Goal: Task Accomplishment & Management: Manage account settings

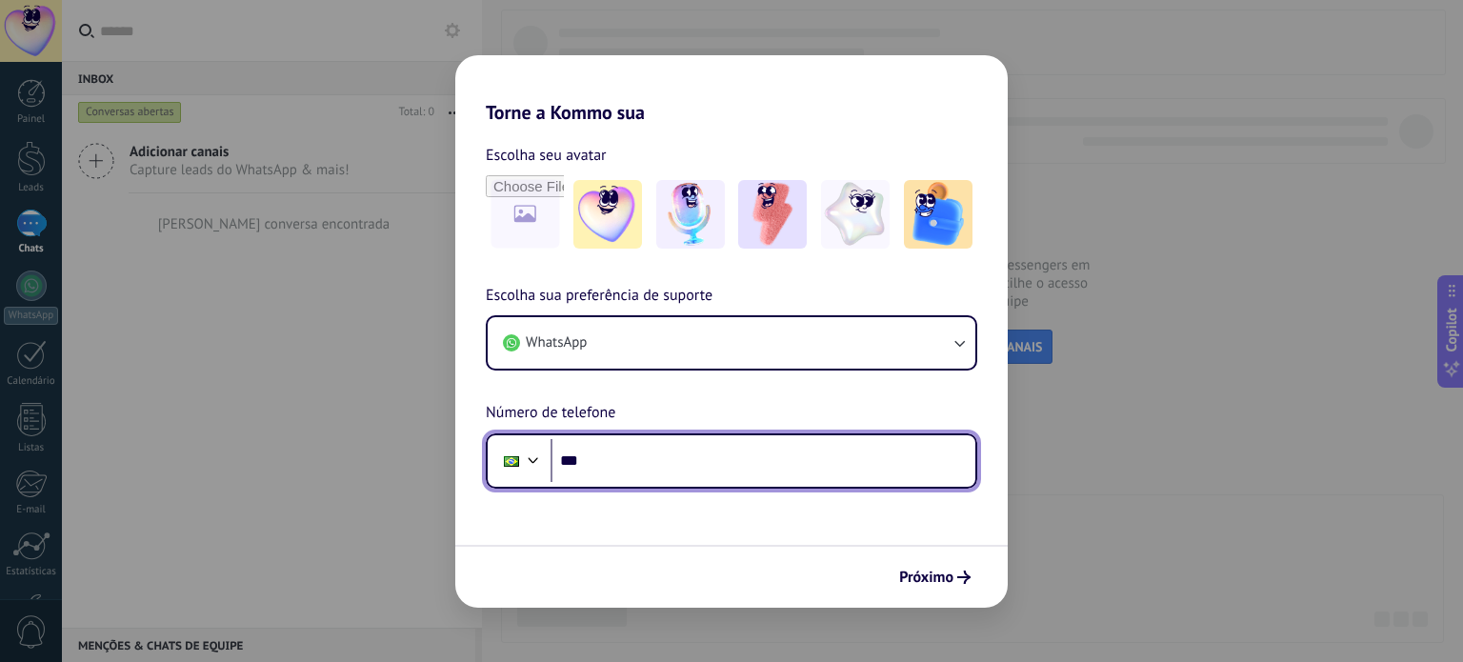
click at [625, 465] on input "***" at bounding box center [763, 461] width 425 height 44
type input "**********"
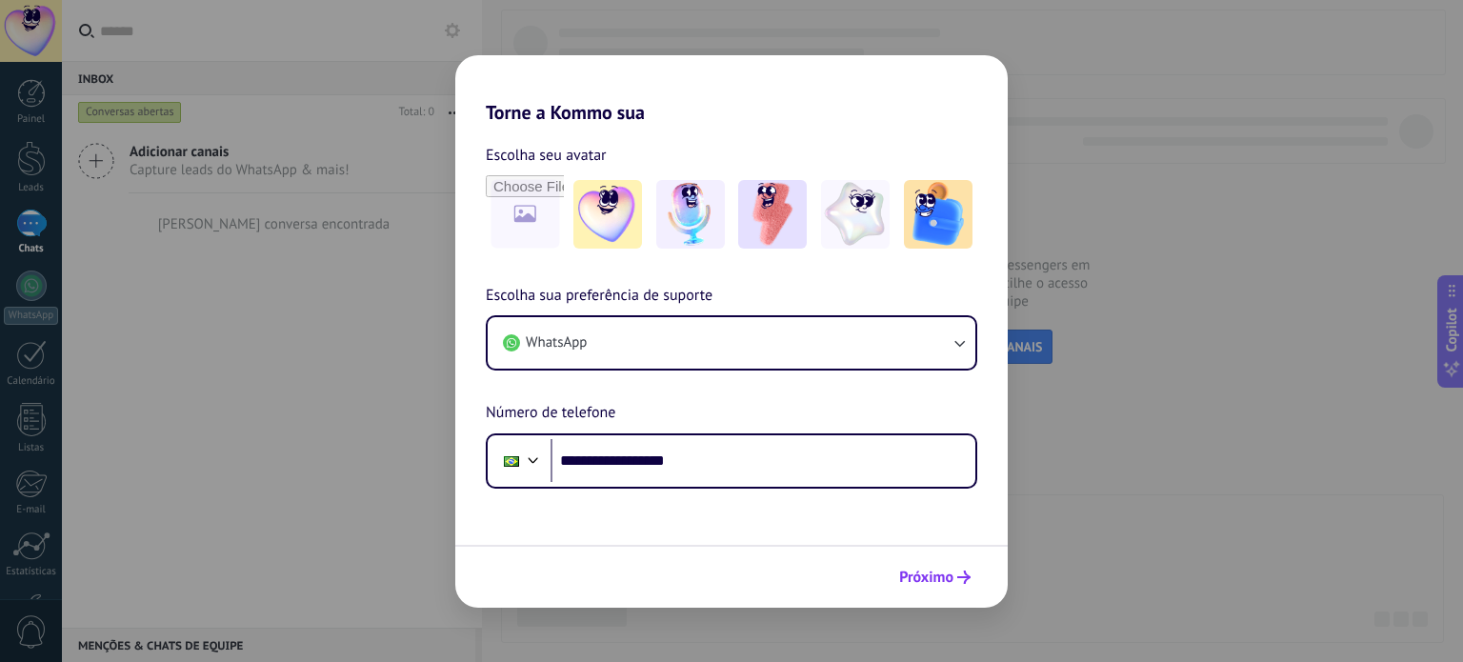
click at [931, 576] on span "Próximo" at bounding box center [926, 577] width 54 height 13
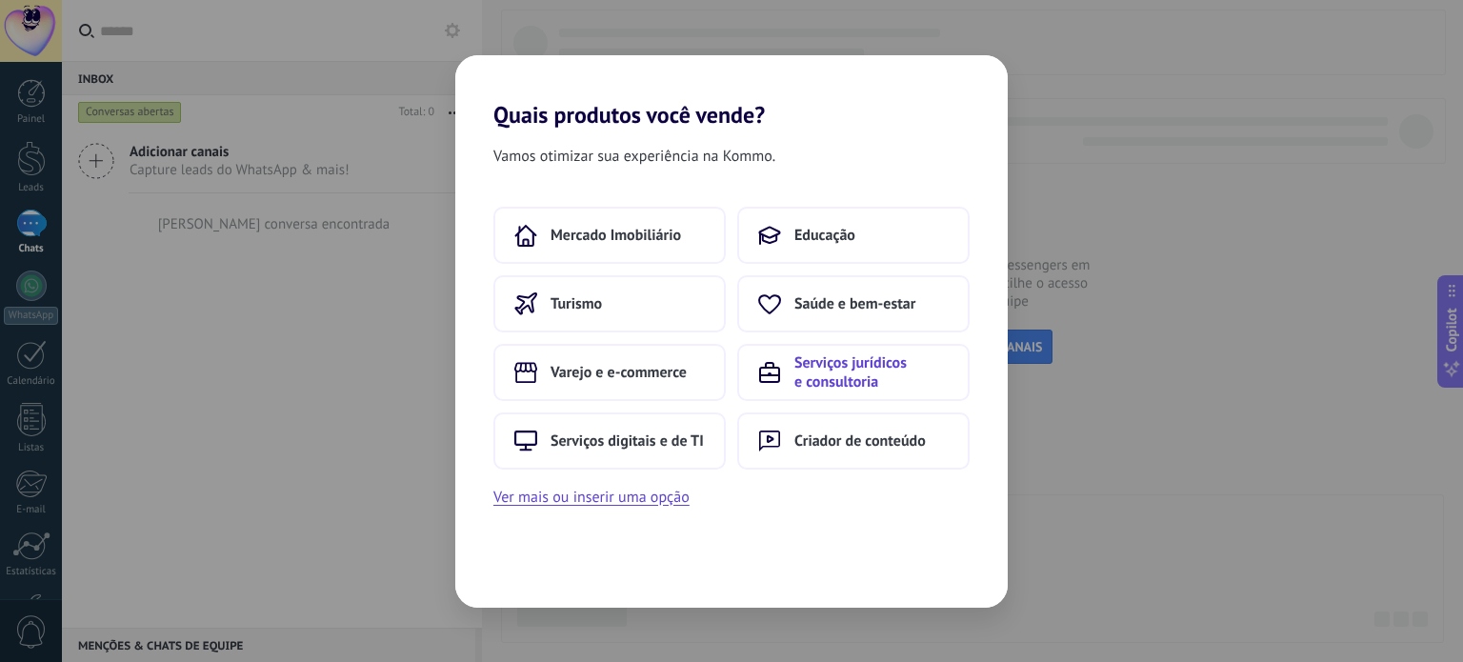
click at [846, 363] on span "Serviços jurídicos e consultoria" at bounding box center [871, 372] width 154 height 38
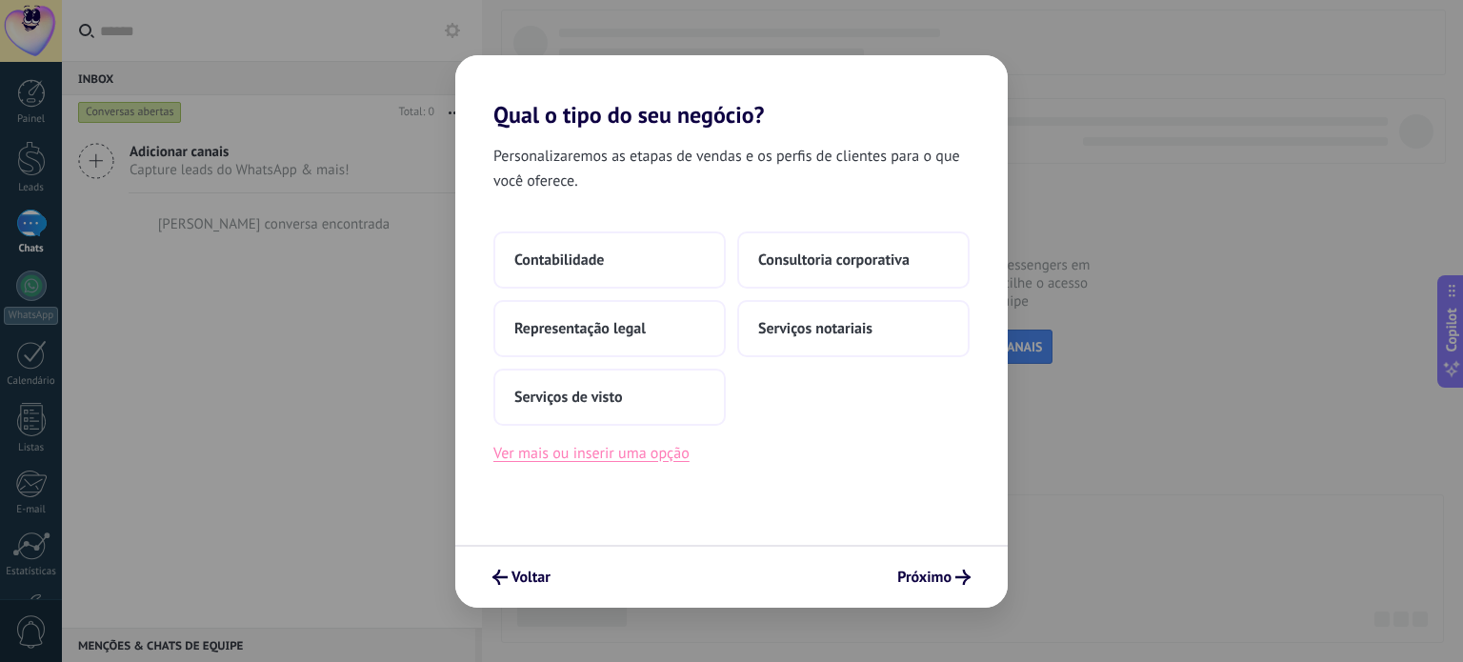
click at [602, 453] on button "Ver mais ou inserir uma opção" at bounding box center [591, 453] width 196 height 25
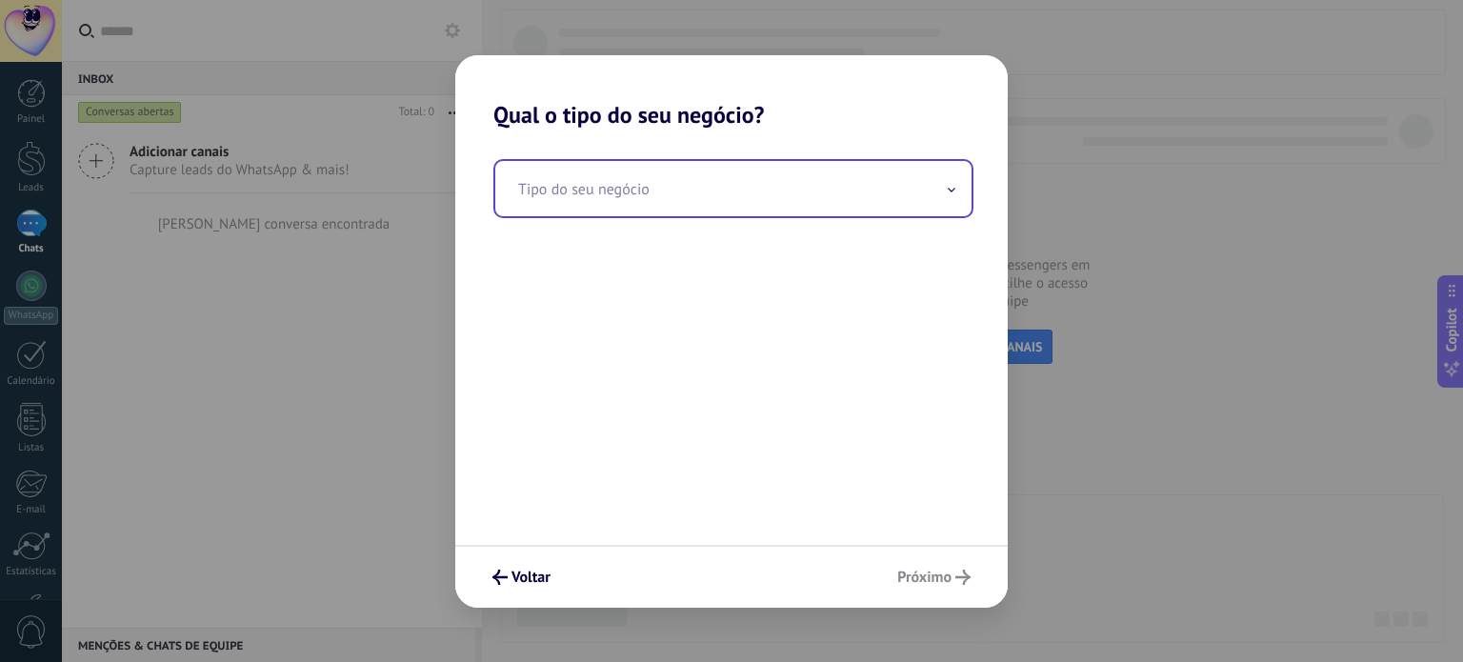
click at [953, 186] on span at bounding box center [952, 188] width 10 height 18
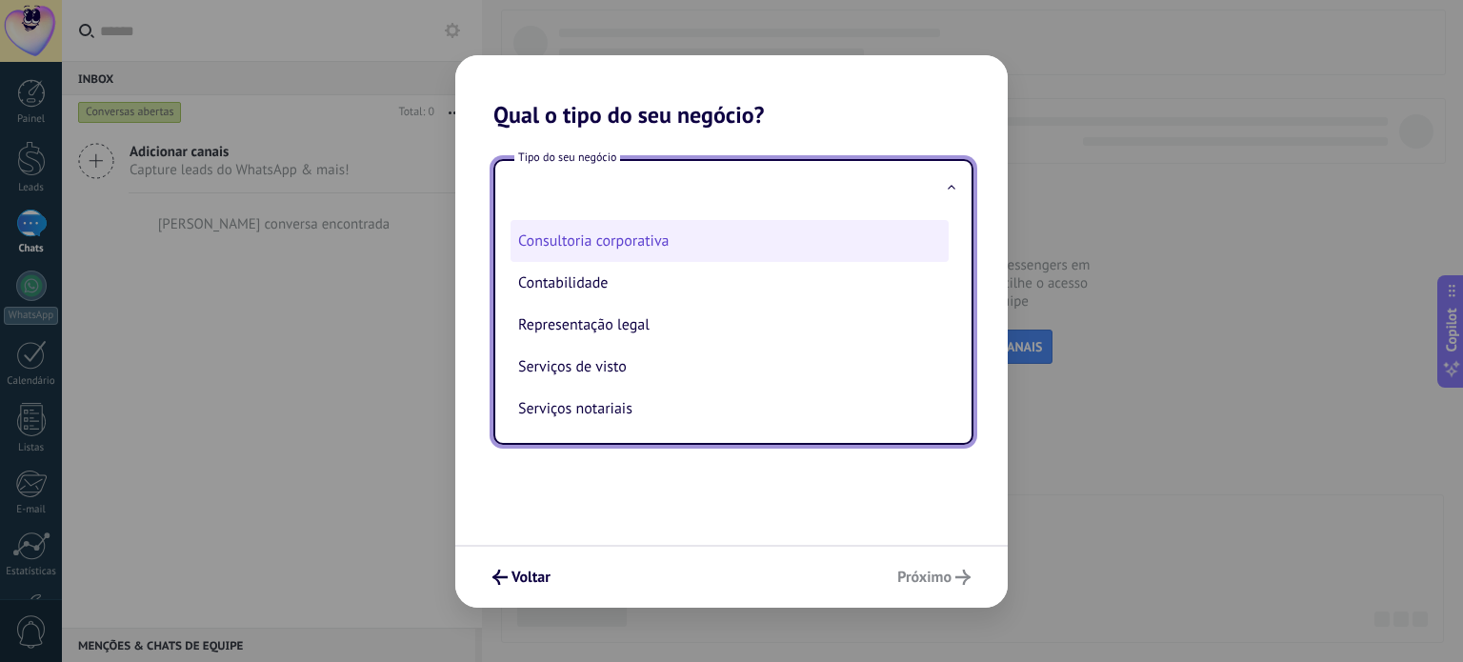
click at [633, 243] on li "Consultoria corporativa" at bounding box center [730, 241] width 438 height 42
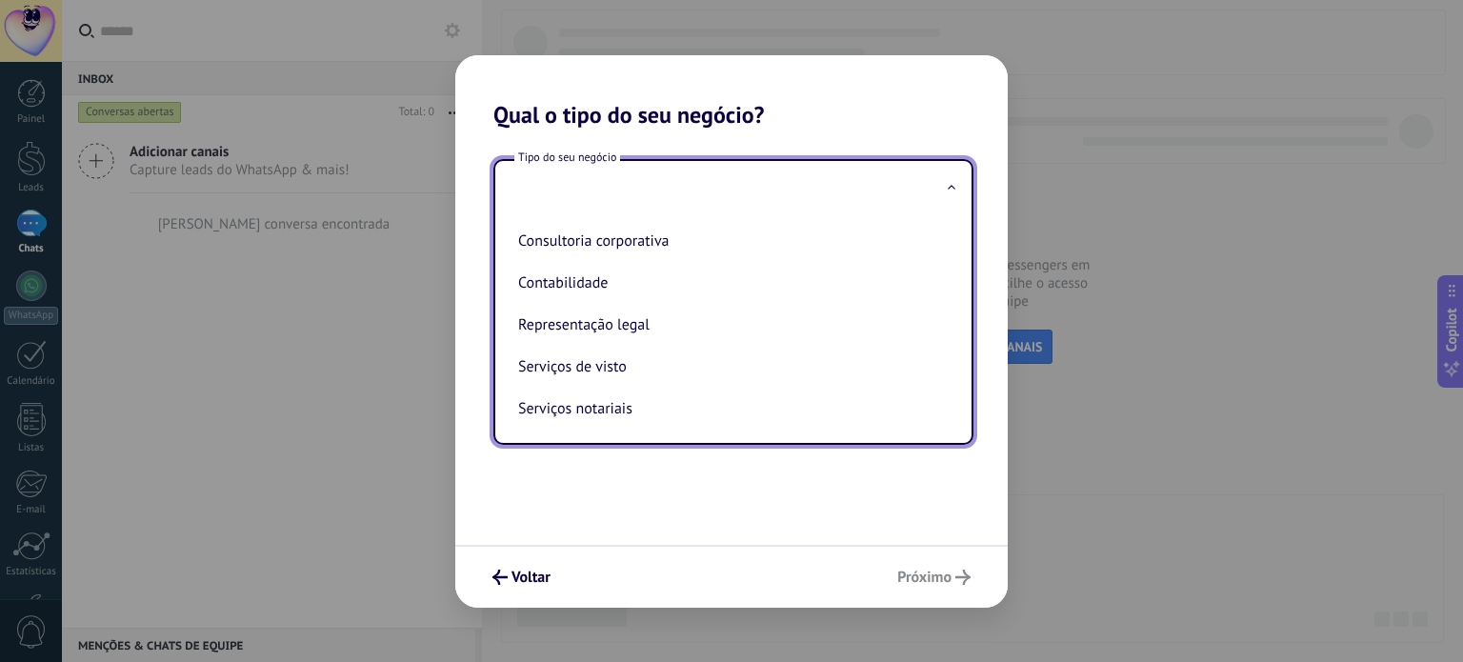
type input "**********"
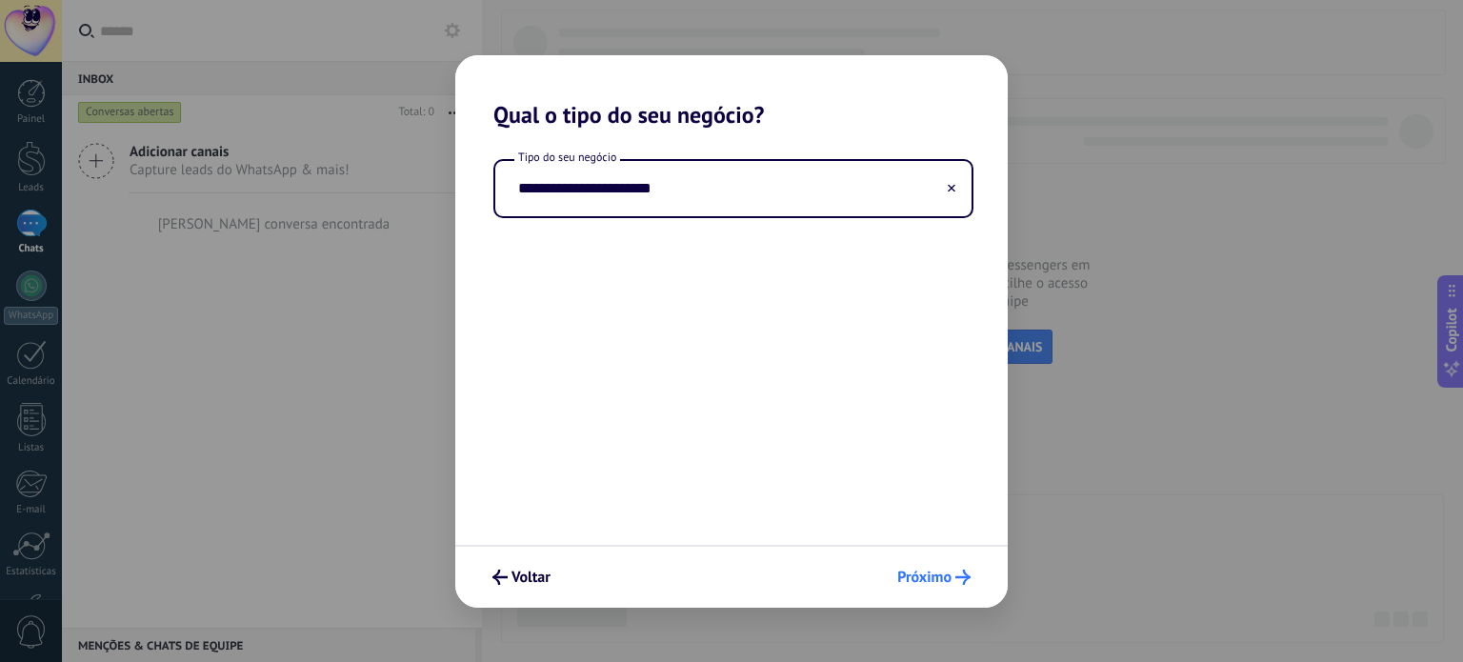
click at [922, 571] on span "Próximo" at bounding box center [924, 577] width 54 height 13
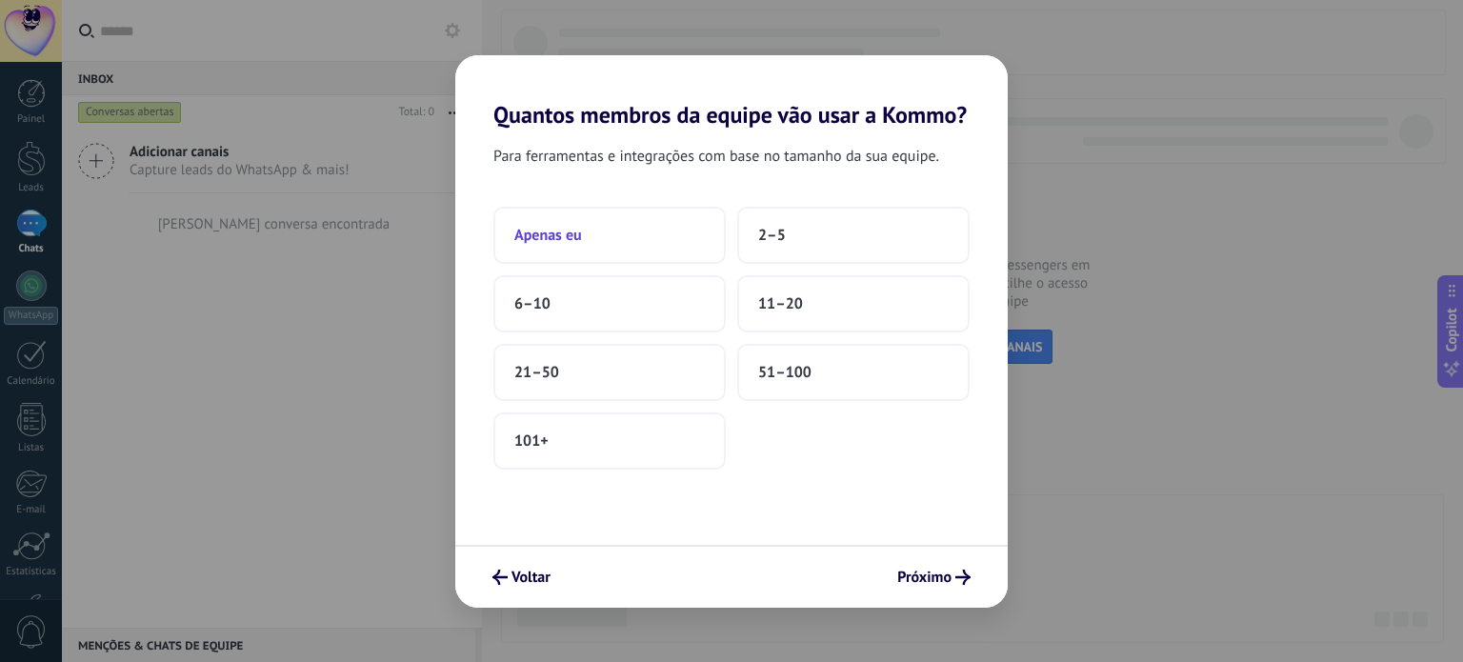
click at [599, 238] on button "Apenas eu" at bounding box center [609, 235] width 232 height 57
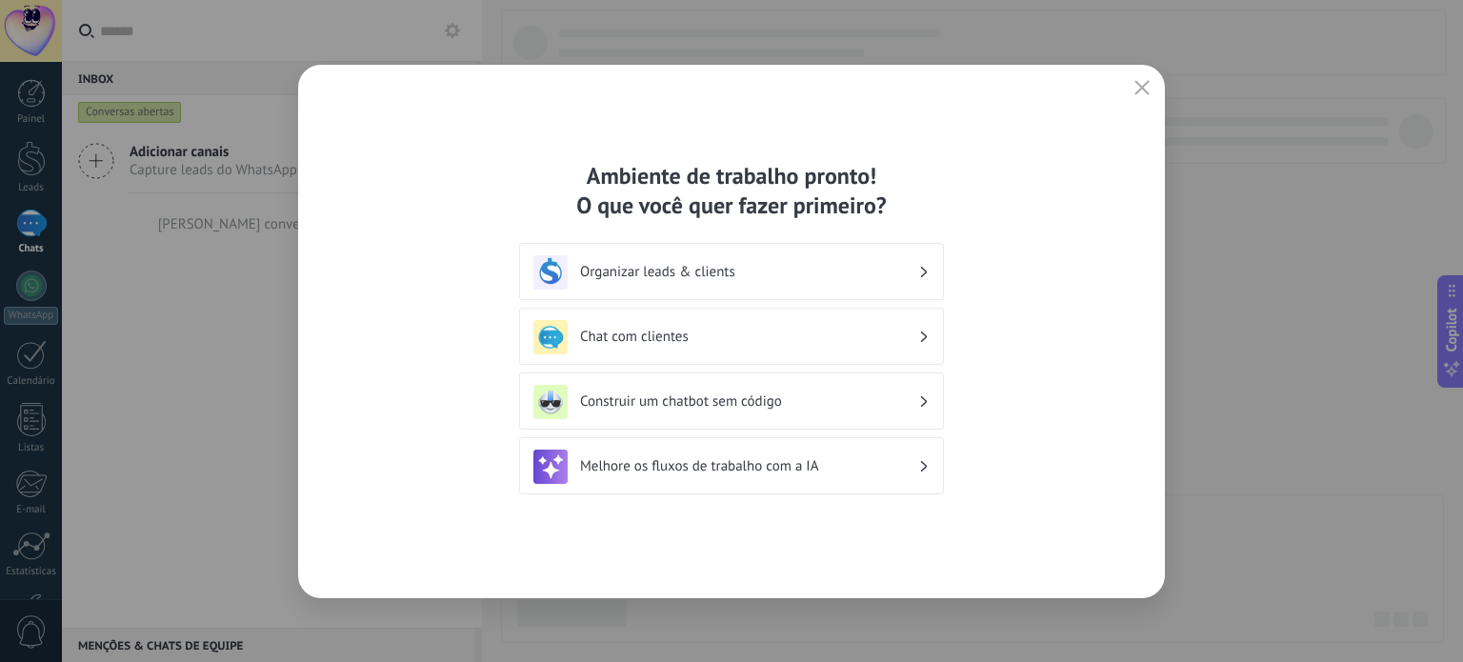
click at [655, 264] on h3 "Organizar leads & clients" at bounding box center [749, 272] width 338 height 18
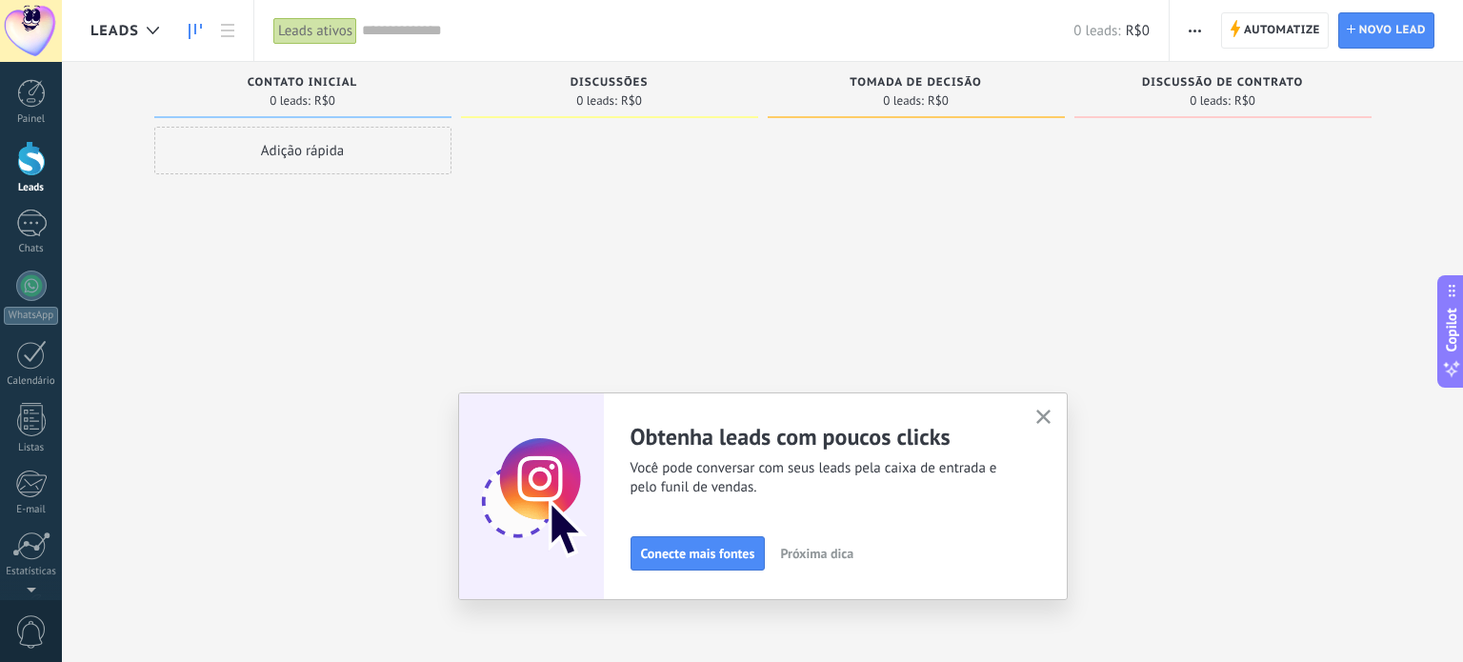
scroll to position [130, 0]
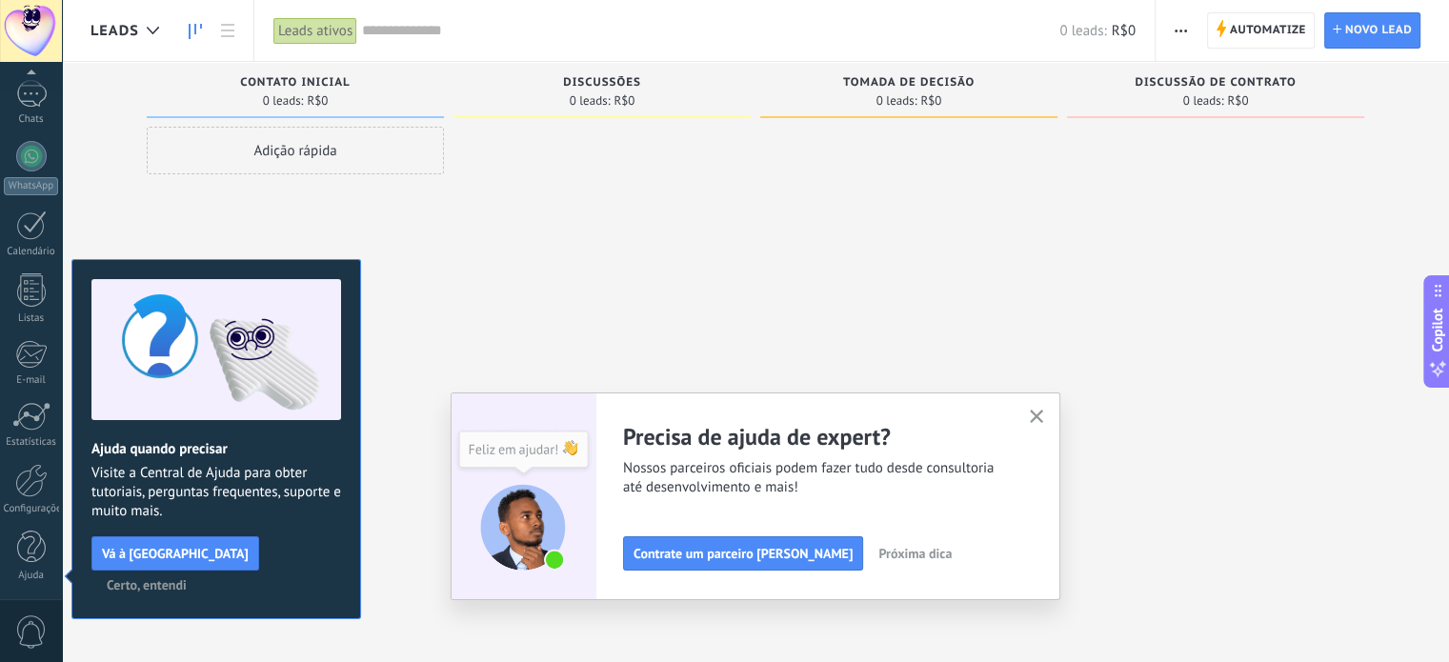
click at [1039, 413] on use "button" at bounding box center [1037, 417] width 14 height 14
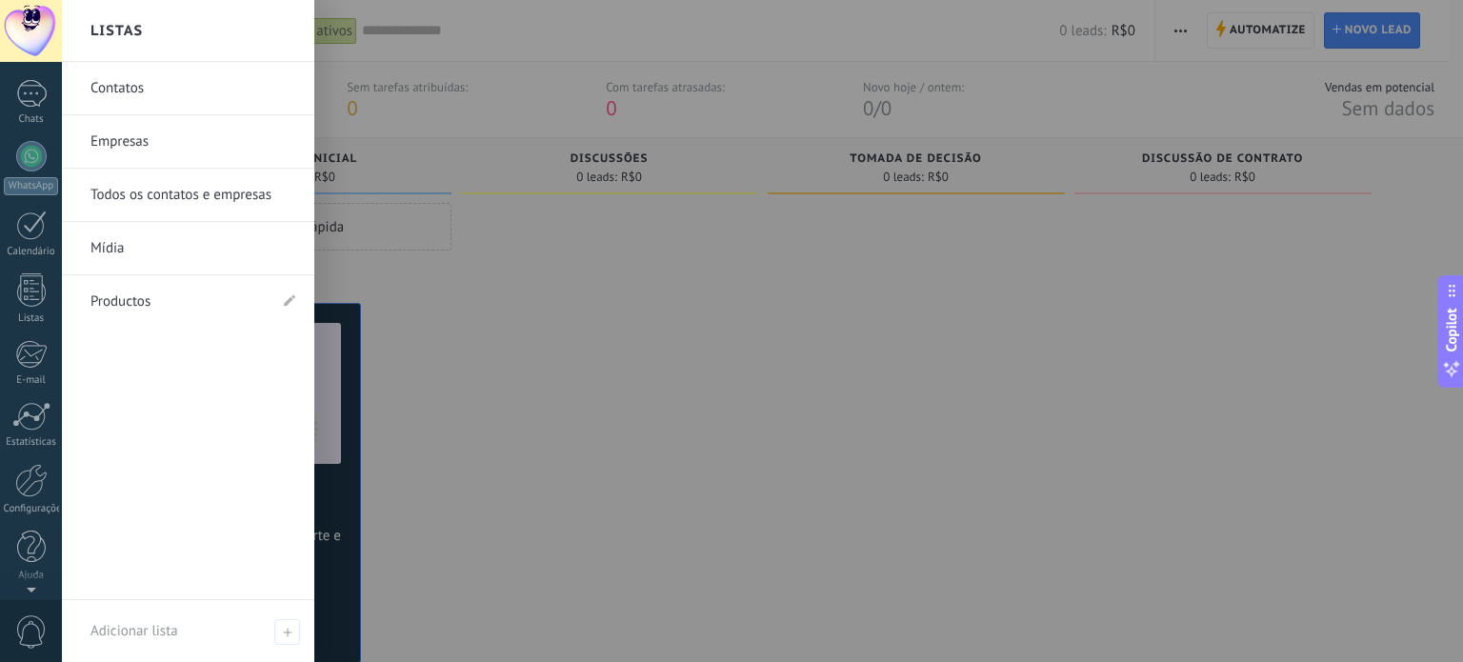
scroll to position [0, 0]
click at [672, 414] on div at bounding box center [793, 331] width 1463 height 662
click at [115, 87] on link "Contatos" at bounding box center [192, 88] width 205 height 53
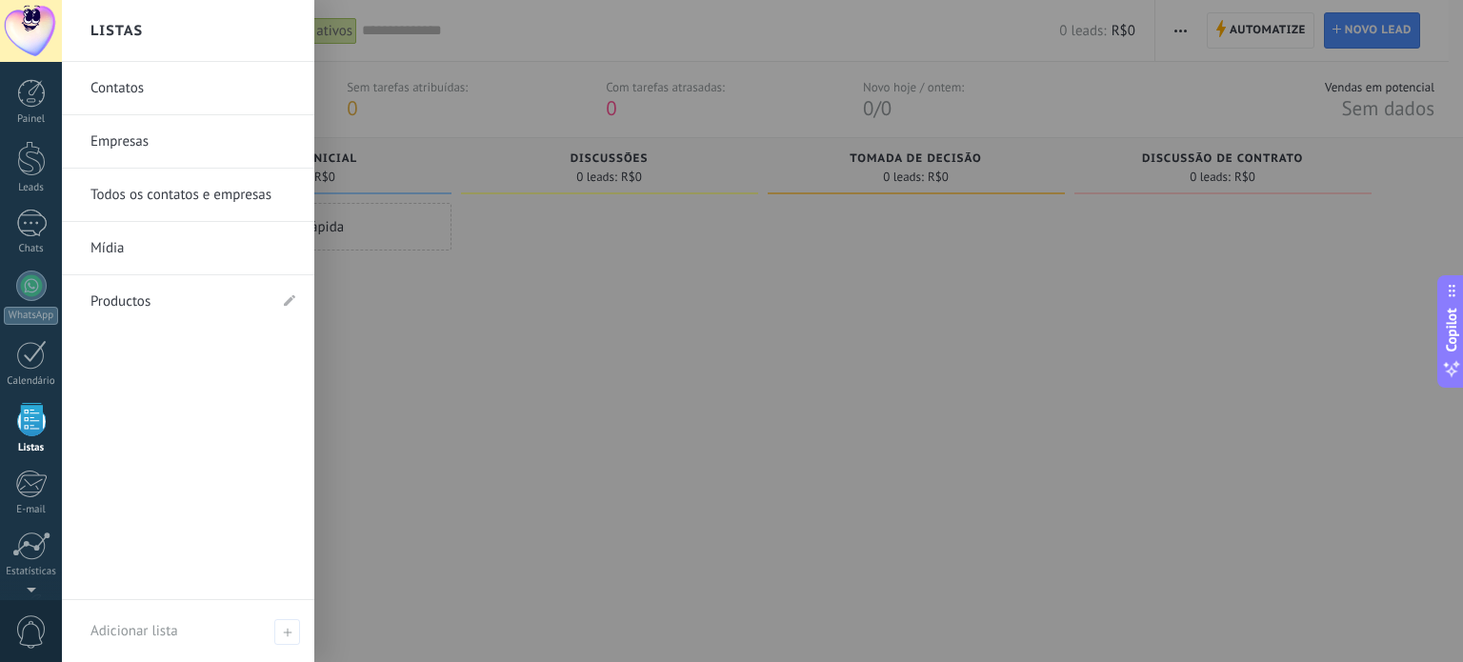
scroll to position [117, 0]
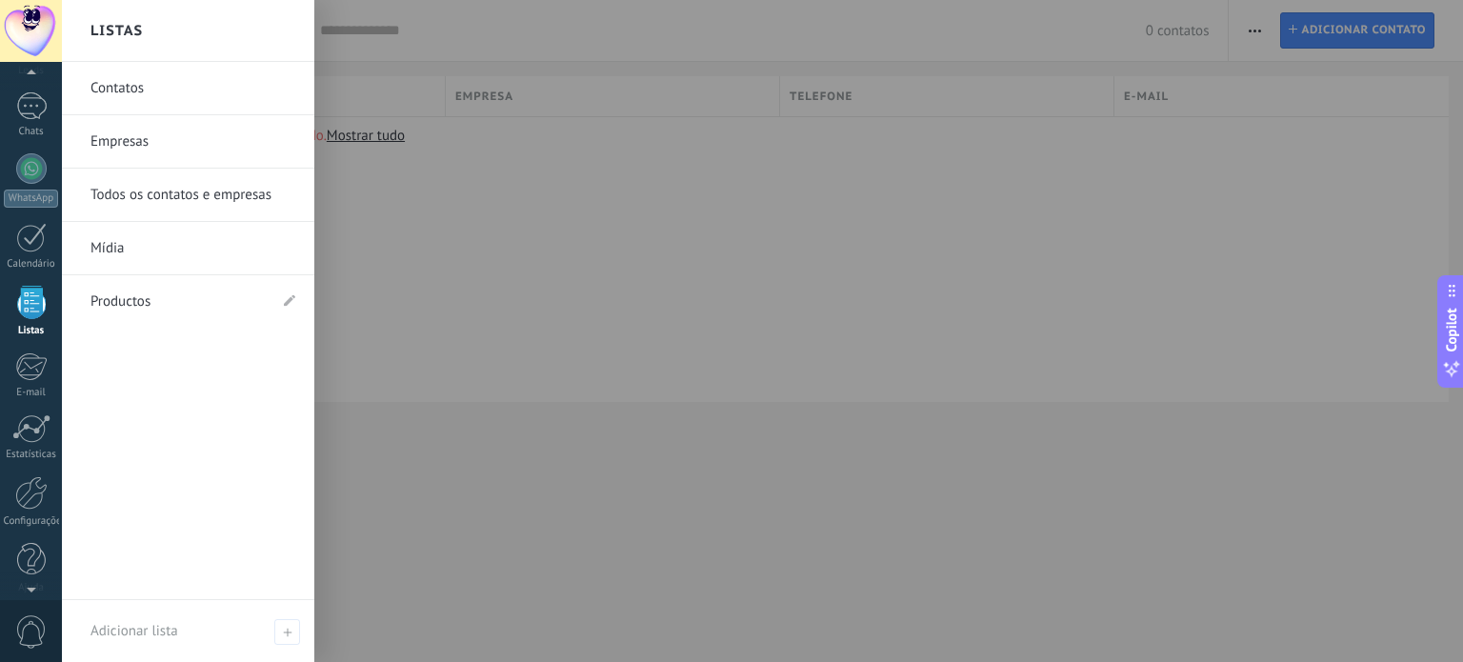
click at [170, 190] on link "Todos os contatos e empresas" at bounding box center [192, 195] width 205 height 53
click at [192, 291] on link "Productos" at bounding box center [178, 301] width 176 height 53
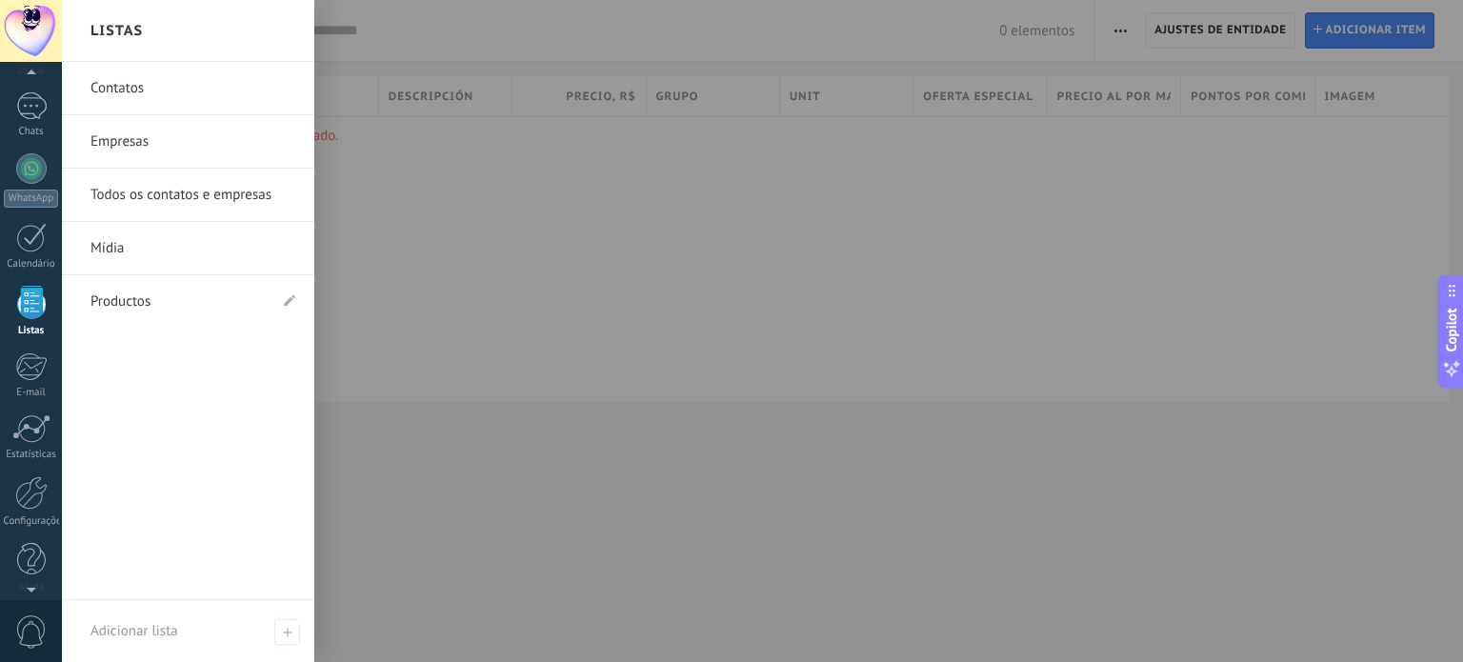
scroll to position [99, 0]
click at [25, 205] on link "WhatsApp" at bounding box center [31, 198] width 62 height 54
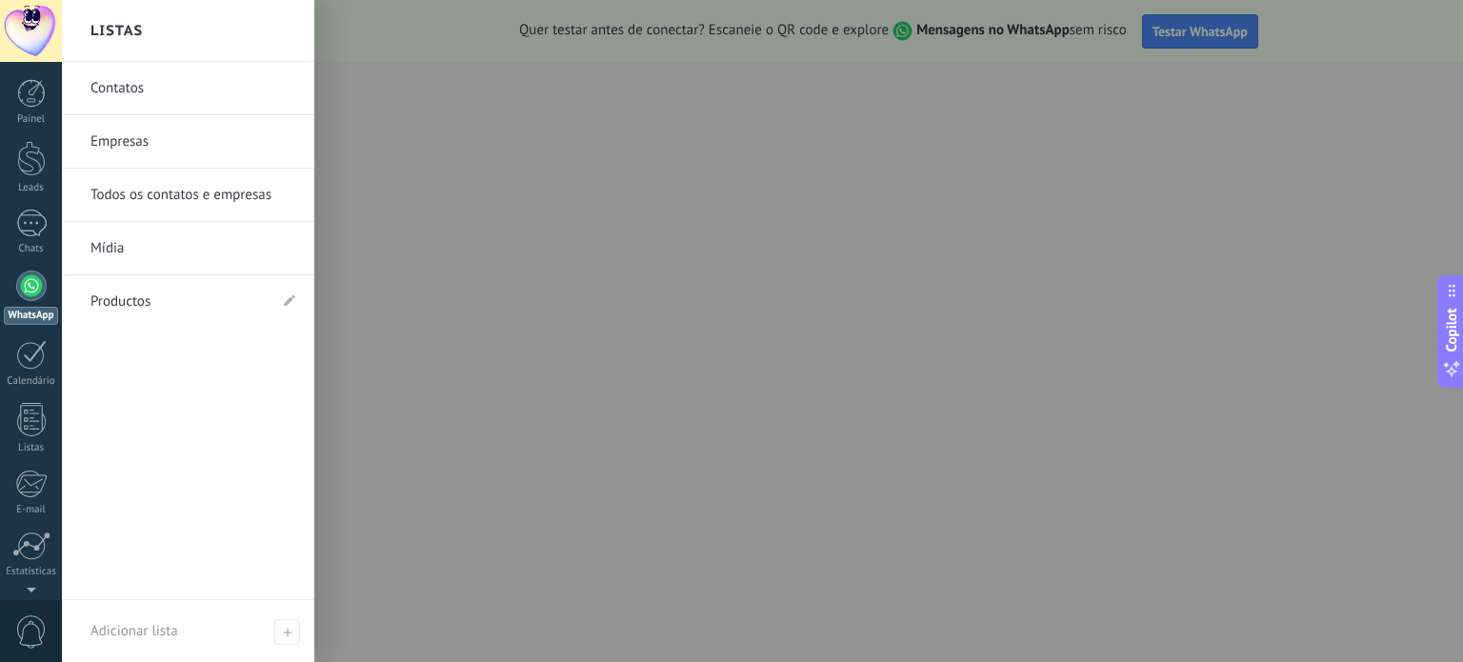
click at [115, 80] on link "Contatos" at bounding box center [192, 88] width 205 height 53
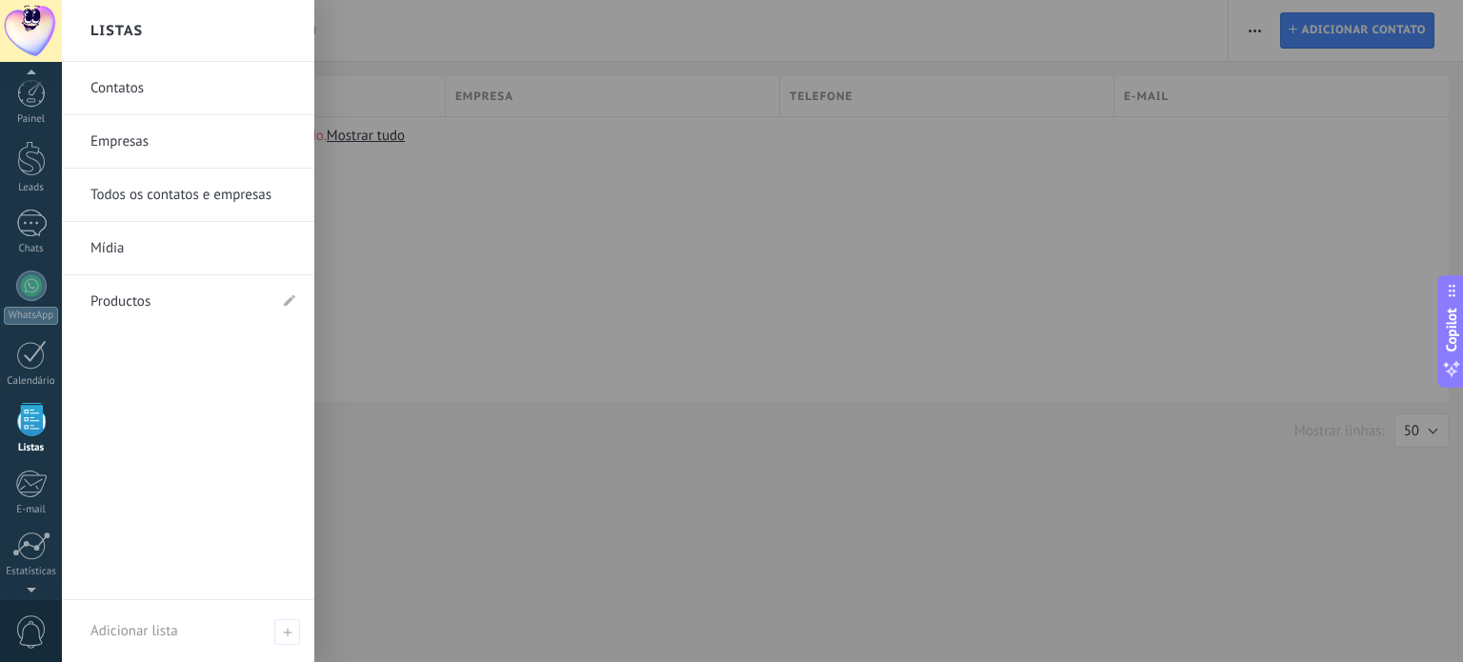
scroll to position [117, 0]
click at [201, 193] on link "Todos os contatos e empresas" at bounding box center [192, 195] width 205 height 53
click at [18, 25] on div at bounding box center [31, 31] width 62 height 62
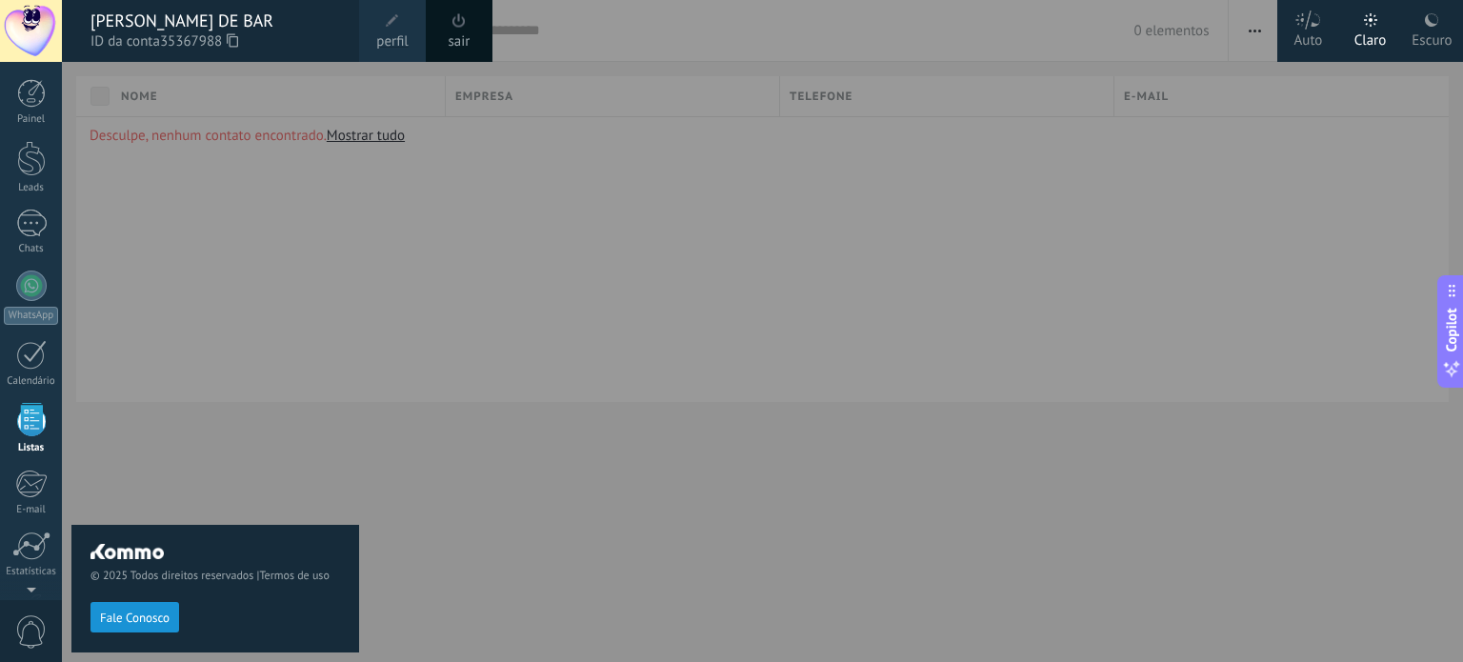
click at [364, 136] on div at bounding box center [793, 331] width 1463 height 662
click at [400, 38] on span "perfil" at bounding box center [391, 41] width 31 height 21
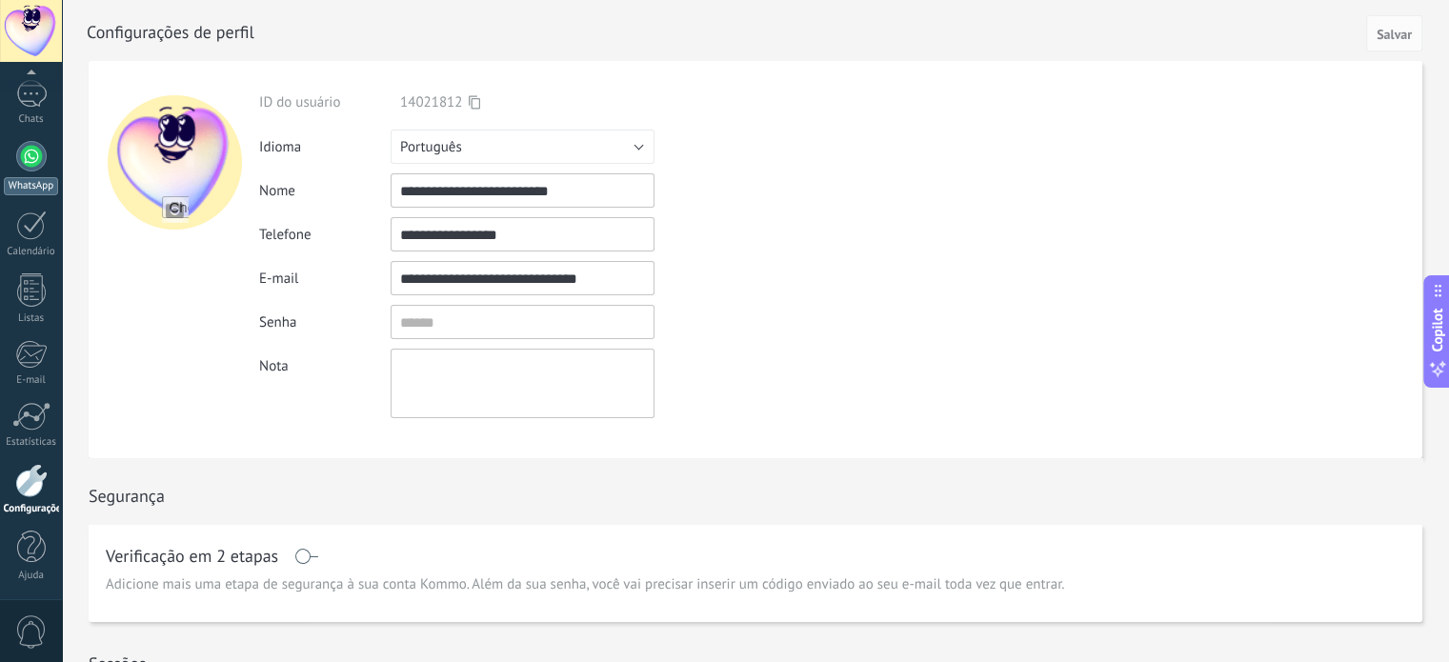
click at [22, 182] on div "WhatsApp" at bounding box center [31, 186] width 54 height 18
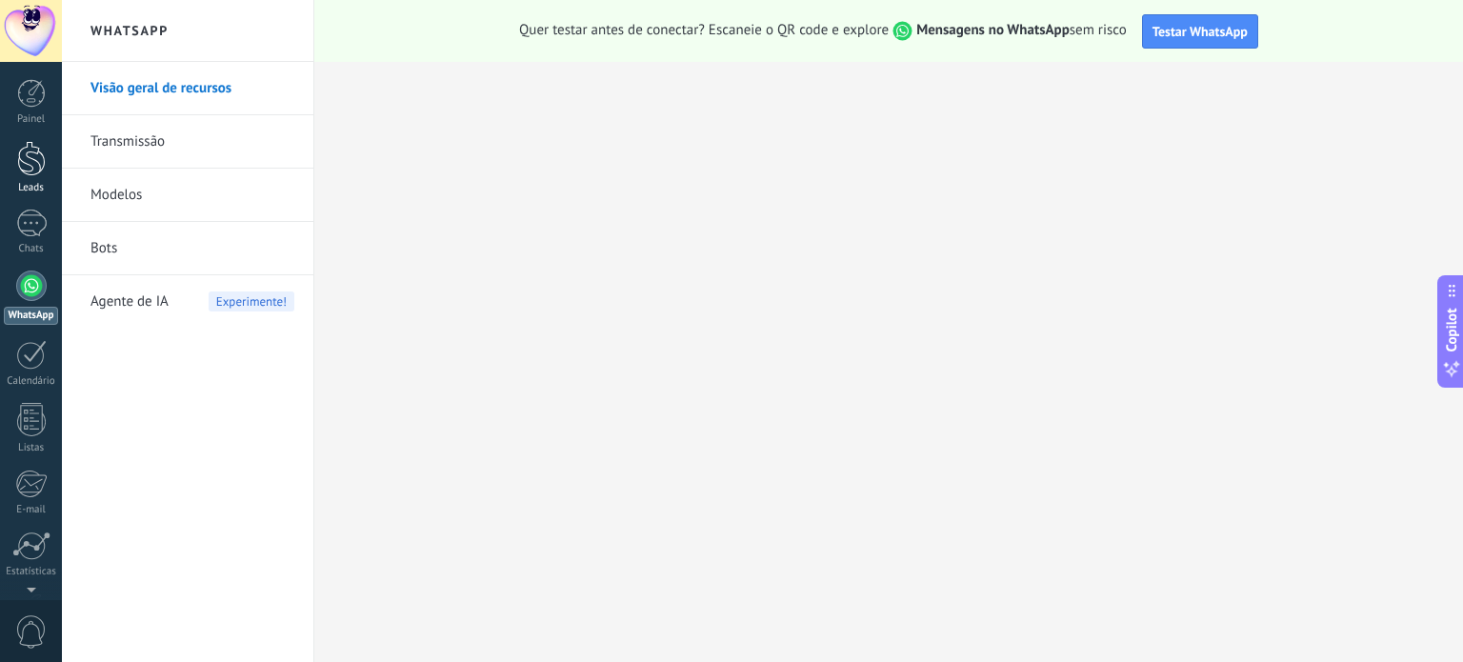
click at [33, 163] on div at bounding box center [31, 158] width 29 height 35
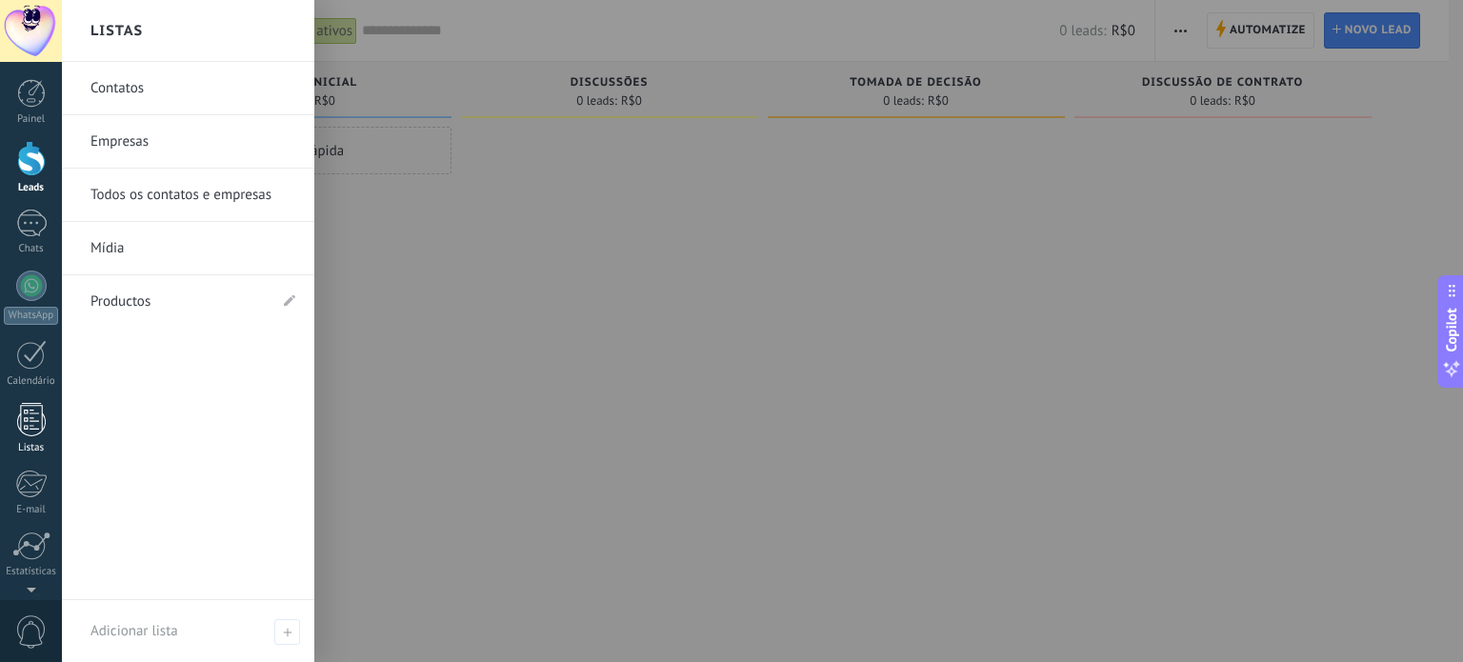
click at [27, 416] on div at bounding box center [31, 419] width 29 height 33
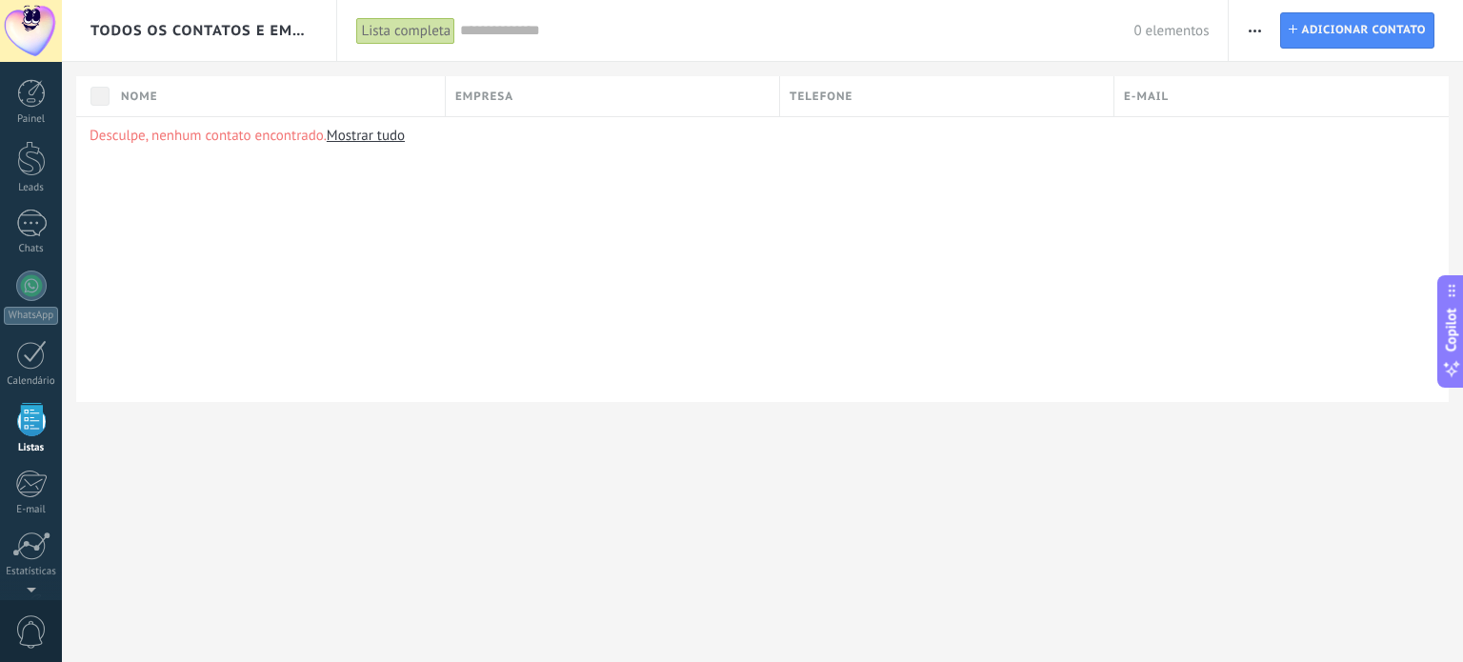
scroll to position [117, 0]
click at [367, 132] on link "Mostrar tudo" at bounding box center [366, 136] width 78 height 18
click at [146, 95] on span "Nome" at bounding box center [139, 97] width 37 height 18
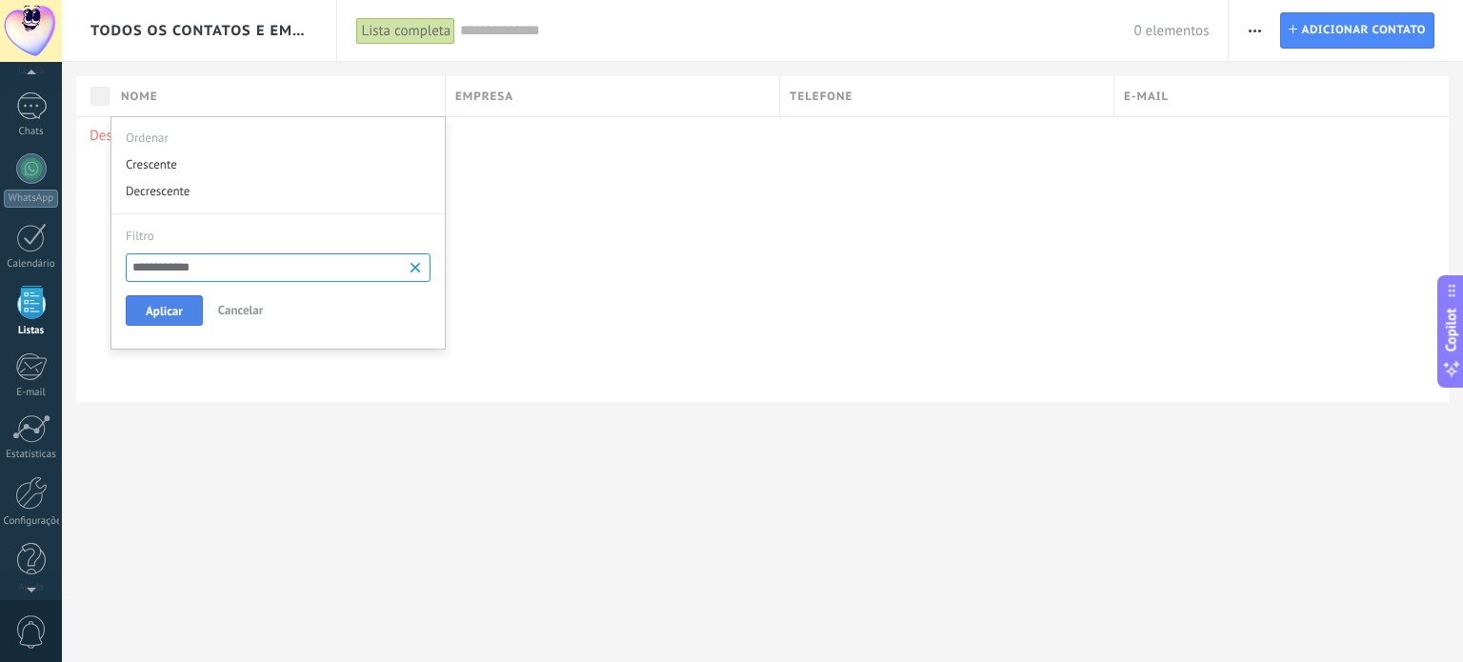
type input "**********"
click at [162, 311] on span "Aplicar" at bounding box center [164, 311] width 37 height 13
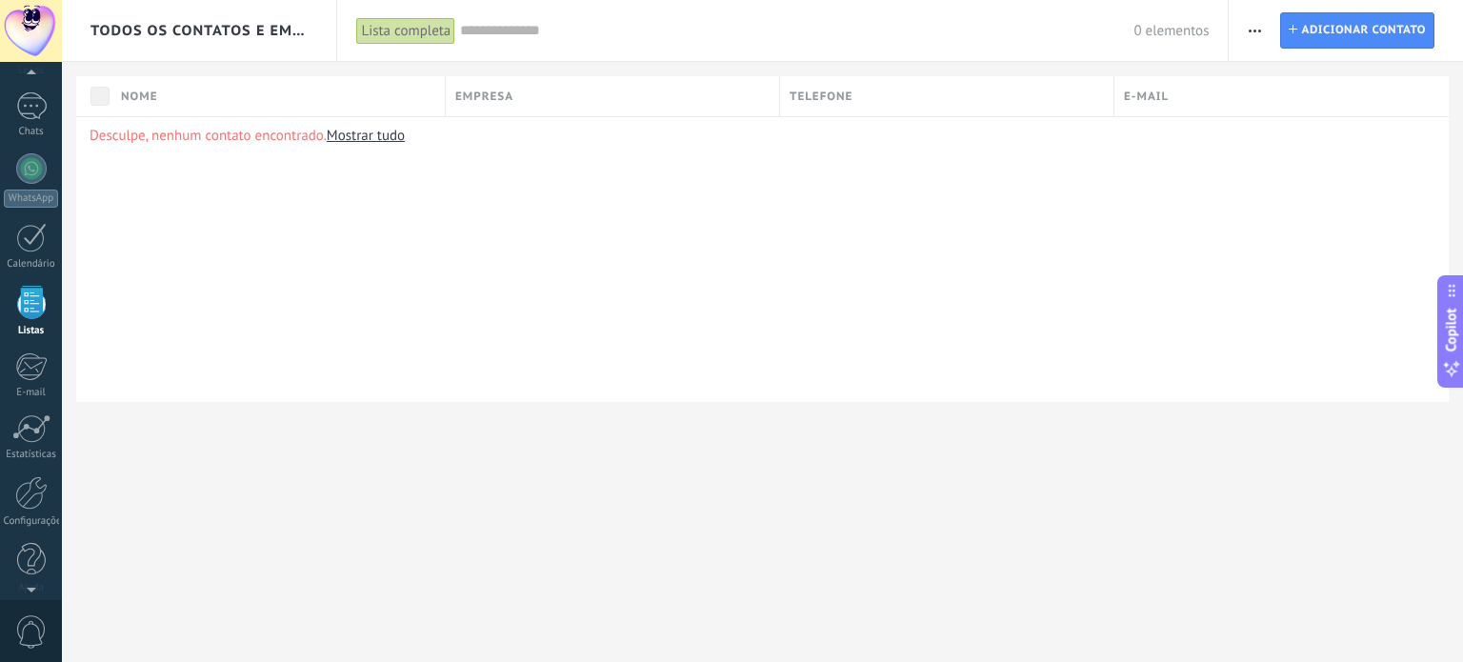
click at [360, 133] on link "Mostrar tudo" at bounding box center [366, 136] width 78 height 18
click at [146, 97] on span "Nome" at bounding box center [139, 97] width 37 height 18
click at [833, 95] on span "Telefone" at bounding box center [821, 97] width 63 height 18
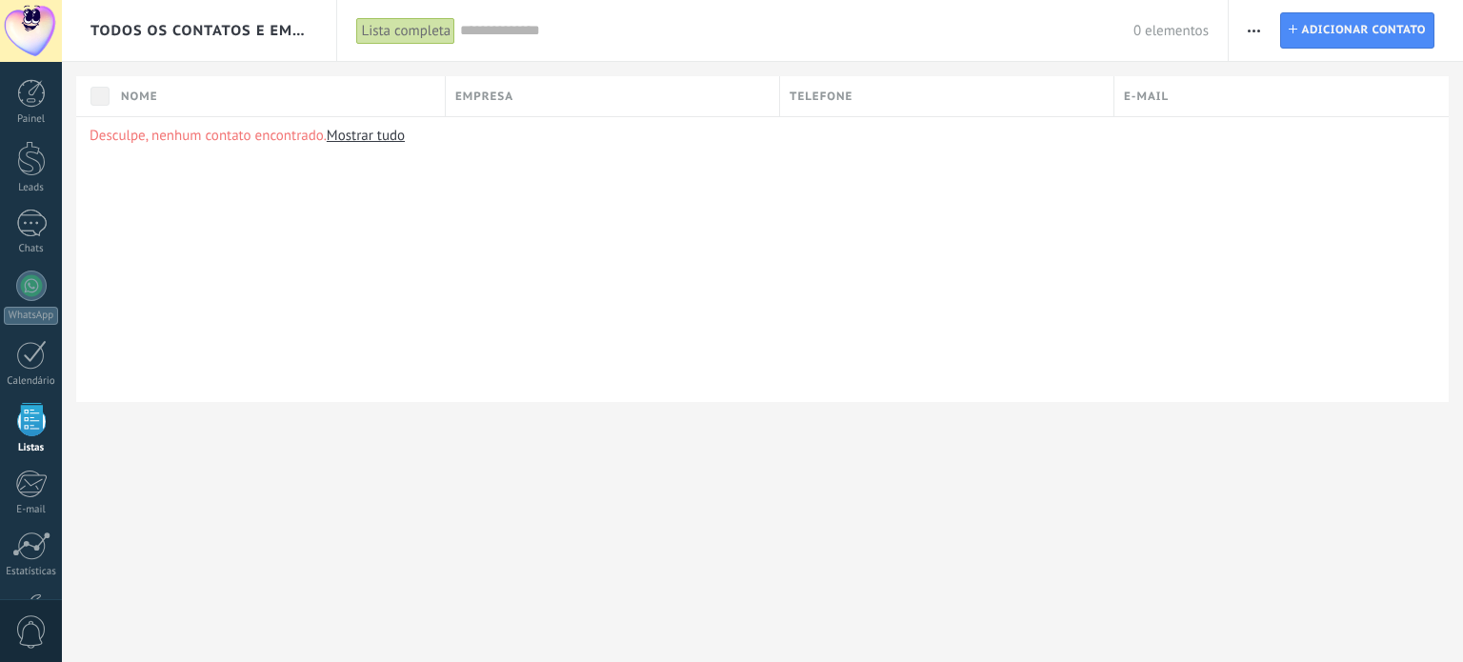
click at [354, 134] on link "Mostrar tudo" at bounding box center [366, 136] width 78 height 18
click at [181, 97] on div "Nome" at bounding box center [277, 96] width 333 height 40
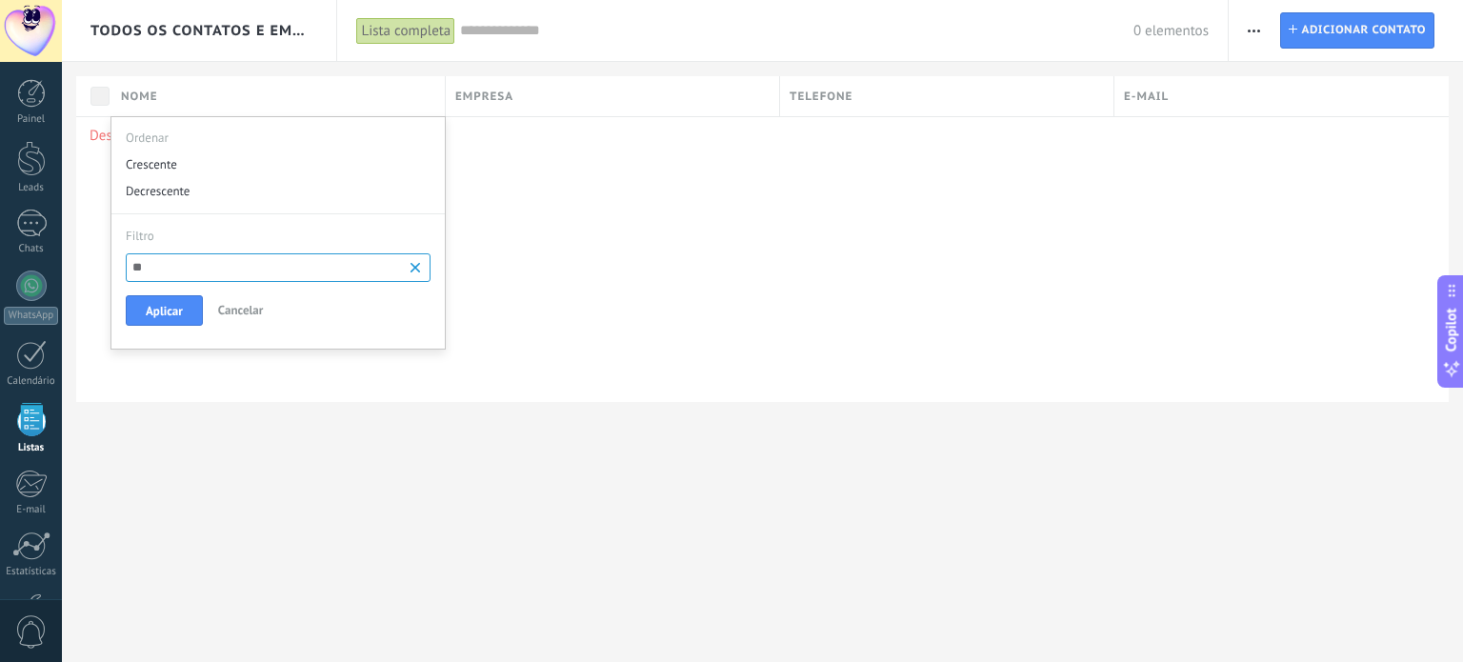
type input "*"
type input "**********"
click at [152, 313] on span "Aplicar" at bounding box center [164, 311] width 37 height 13
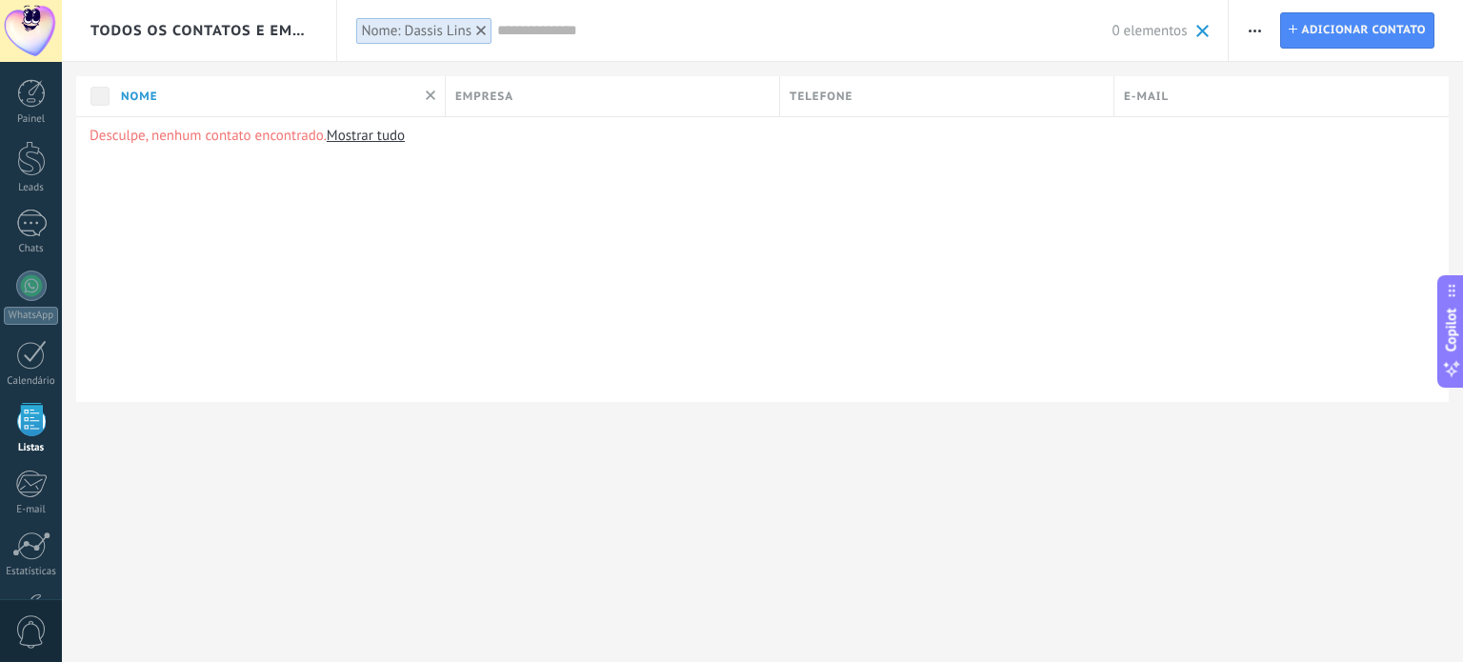
click at [822, 91] on span "Telefone" at bounding box center [821, 97] width 63 height 18
click at [815, 162] on div "Crescente" at bounding box center [946, 163] width 333 height 27
click at [819, 92] on span "Telefone" at bounding box center [821, 97] width 63 height 18
click at [1291, 32] on div at bounding box center [731, 31] width 1463 height 62
click at [1340, 25] on span "Adicionar contato" at bounding box center [1363, 30] width 125 height 34
